Goal: Information Seeking & Learning: Learn about a topic

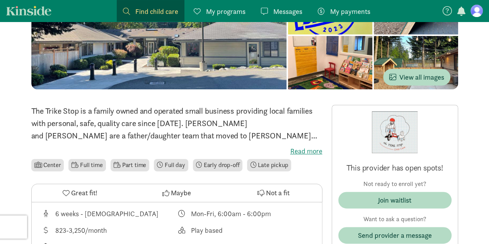
scroll to position [116, 0]
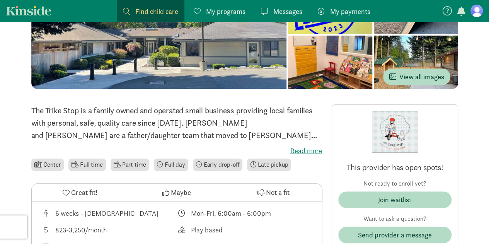
click at [303, 145] on div "The Trike Stop is a family owned and operated small business providing local fa…" at bounding box center [176, 138] width 291 height 68
click at [307, 149] on label "Read more" at bounding box center [176, 150] width 291 height 9
click at [0, 0] on input "Read more" at bounding box center [0, 0] width 0 height 0
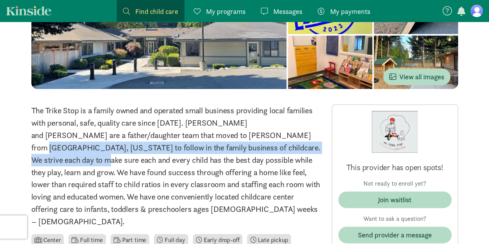
drag, startPoint x: 192, startPoint y: 138, endPoint x: 235, endPoint y: 151, distance: 45.4
click at [235, 151] on p "The Trike Stop is a family owned and operated small business providing local fa…" at bounding box center [176, 165] width 291 height 123
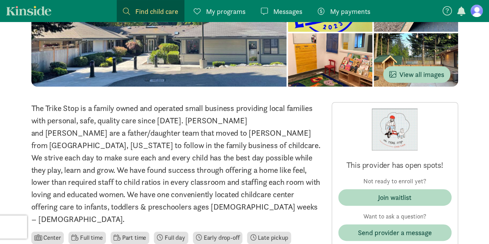
scroll to position [119, 0]
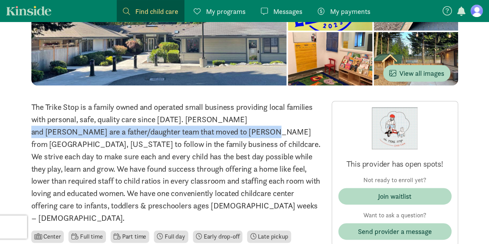
drag, startPoint x: 184, startPoint y: 119, endPoint x: 152, endPoint y: 133, distance: 34.8
click at [152, 133] on p "The Trike Stop is a family owned and operated small business providing local fa…" at bounding box center [176, 162] width 291 height 123
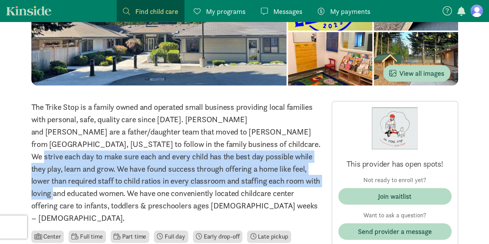
drag, startPoint x: 167, startPoint y: 143, endPoint x: 202, endPoint y: 177, distance: 47.9
click at [202, 177] on p "The Trike Stop is a family owned and operated small business providing local fa…" at bounding box center [176, 162] width 291 height 123
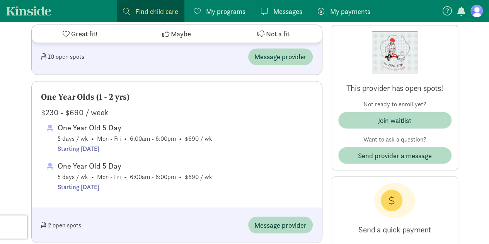
scroll to position [644, 0]
drag, startPoint x: 84, startPoint y: 153, endPoint x: 91, endPoint y: 153, distance: 7.4
click at [91, 159] on div "One Year Old 5 Day" at bounding box center [135, 165] width 155 height 12
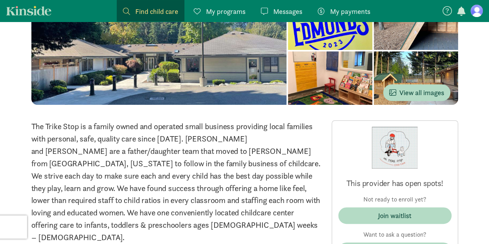
scroll to position [39, 0]
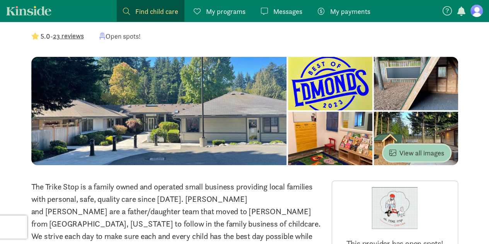
click at [421, 148] on span "View all images" at bounding box center [416, 153] width 55 height 10
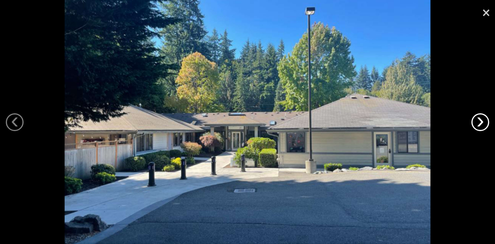
click at [473, 122] on link "›" at bounding box center [480, 122] width 18 height 18
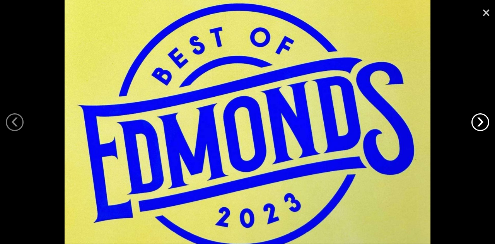
click at [473, 122] on link "›" at bounding box center [480, 122] width 18 height 18
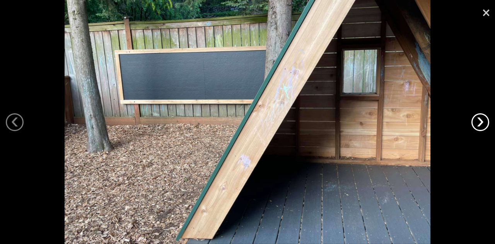
click at [473, 122] on link "›" at bounding box center [480, 122] width 18 height 18
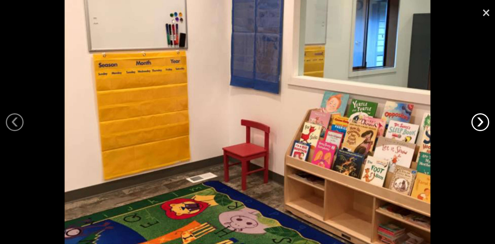
click at [473, 122] on link "›" at bounding box center [480, 122] width 18 height 18
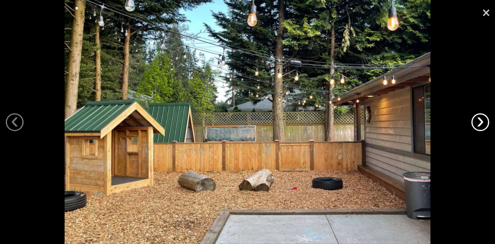
click at [473, 122] on link "›" at bounding box center [480, 122] width 18 height 18
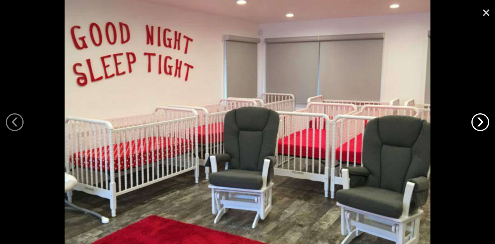
click at [473, 122] on link "›" at bounding box center [480, 122] width 18 height 18
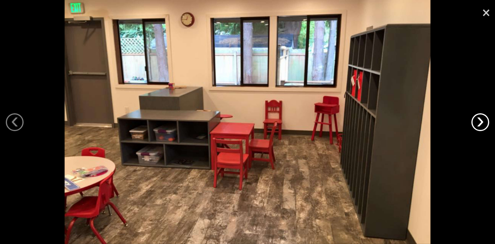
click at [473, 122] on link "›" at bounding box center [480, 122] width 18 height 18
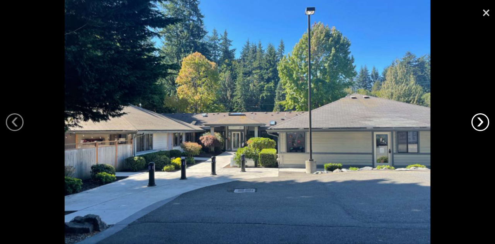
click at [473, 122] on link "›" at bounding box center [480, 122] width 18 height 18
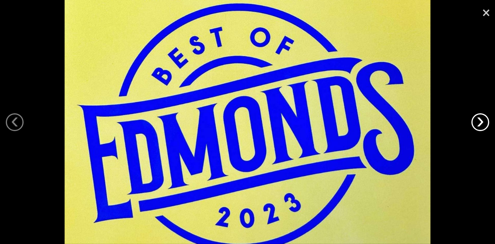
click at [473, 122] on link "›" at bounding box center [480, 122] width 18 height 18
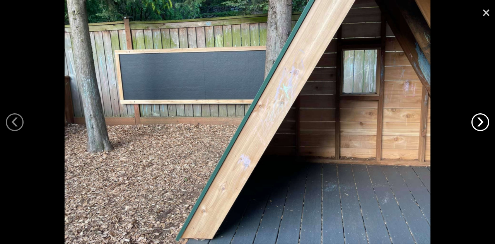
click at [473, 122] on link "›" at bounding box center [480, 122] width 18 height 18
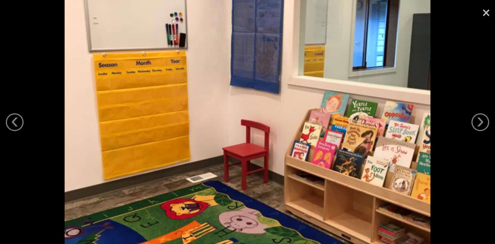
click at [487, 16] on link "×" at bounding box center [486, 11] width 18 height 23
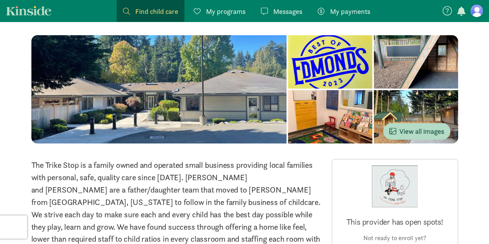
scroll to position [0, 0]
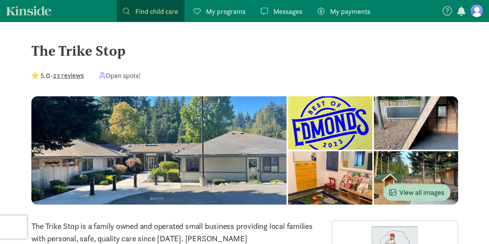
drag, startPoint x: 32, startPoint y: 50, endPoint x: 123, endPoint y: 46, distance: 91.4
click at [123, 46] on div "The Trike Stop" at bounding box center [244, 50] width 427 height 21
